Goal: Find specific page/section: Find specific page/section

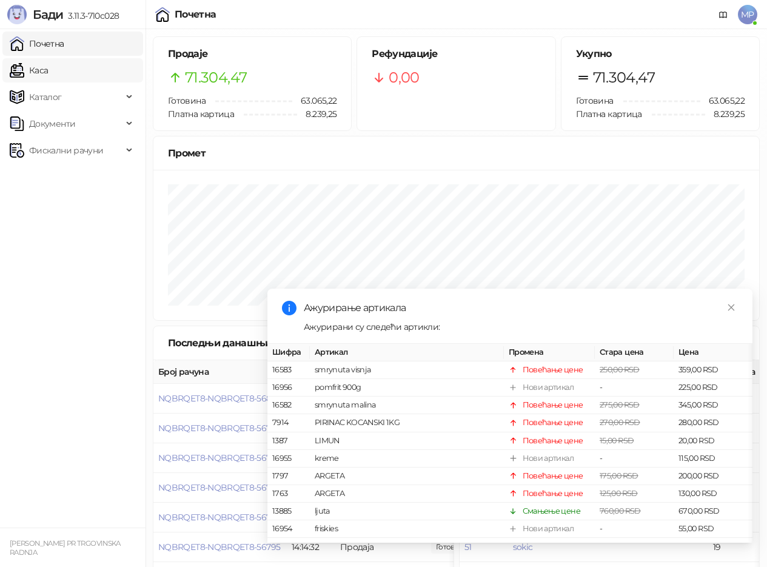
click at [41, 72] on link "Каса" at bounding box center [29, 70] width 38 height 24
click at [52, 41] on link "Почетна" at bounding box center [37, 44] width 55 height 24
click at [51, 45] on link "Почетна" at bounding box center [37, 44] width 55 height 24
click at [48, 65] on link "Каса" at bounding box center [29, 70] width 38 height 24
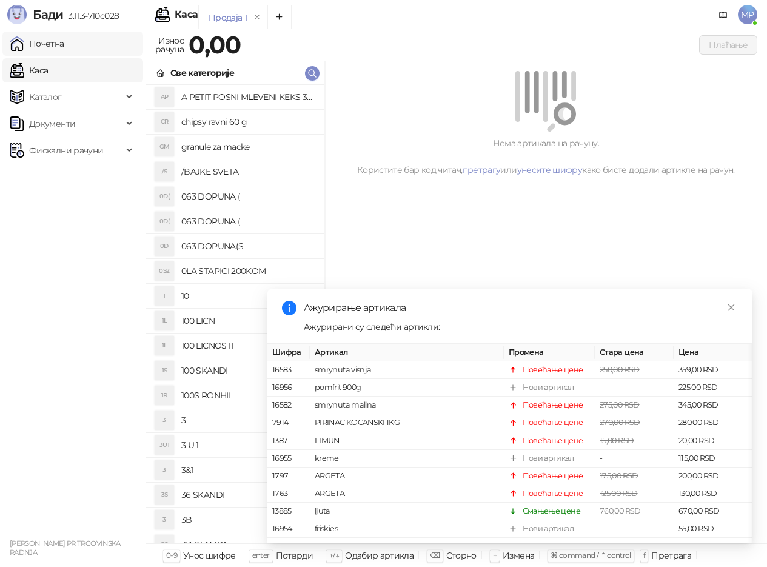
click at [53, 44] on link "Почетна" at bounding box center [37, 44] width 55 height 24
